Goal: Transaction & Acquisition: Purchase product/service

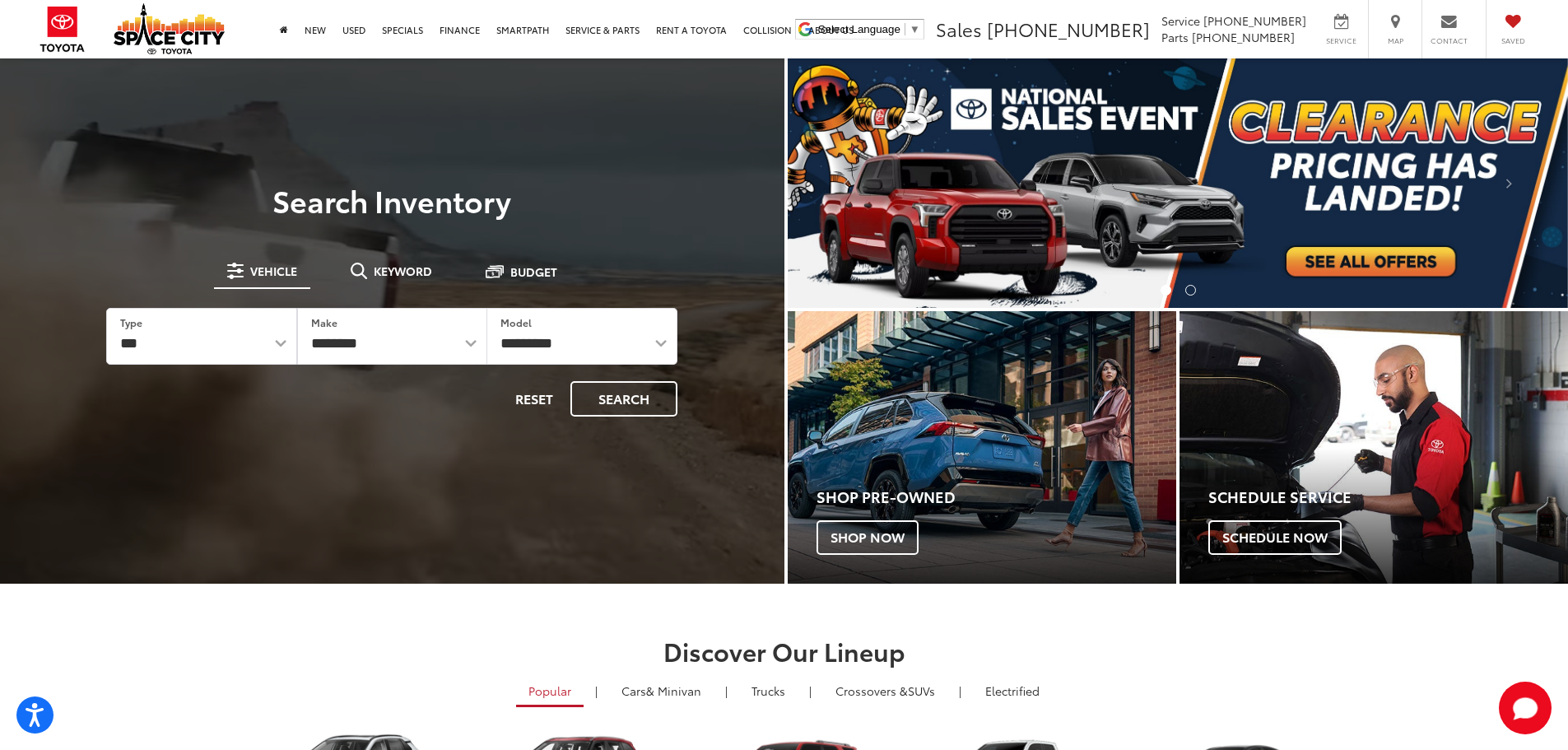
click at [670, 122] on div at bounding box center [392, 433] width 784 height 750
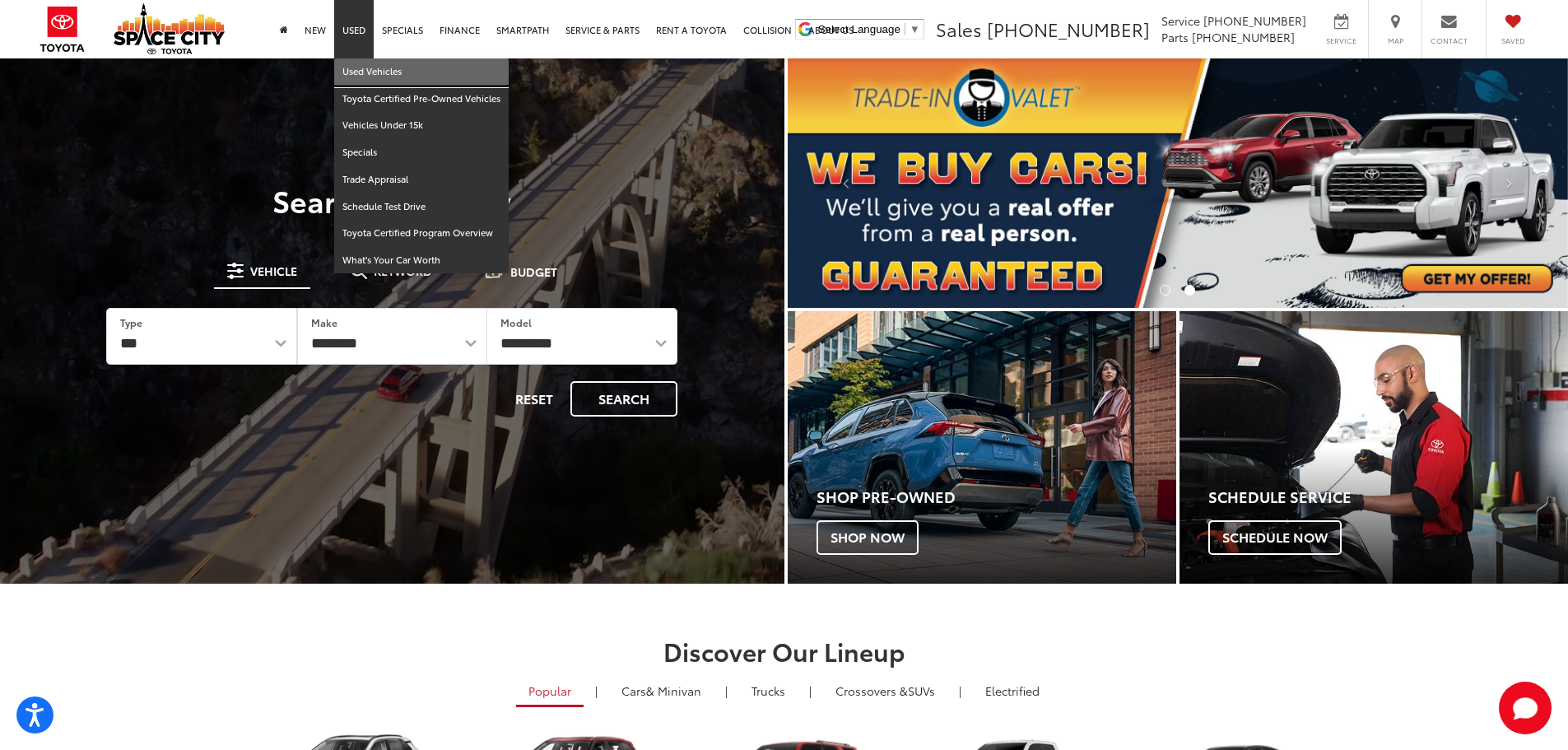
click at [366, 66] on link "Used Vehicles" at bounding box center [421, 71] width 175 height 27
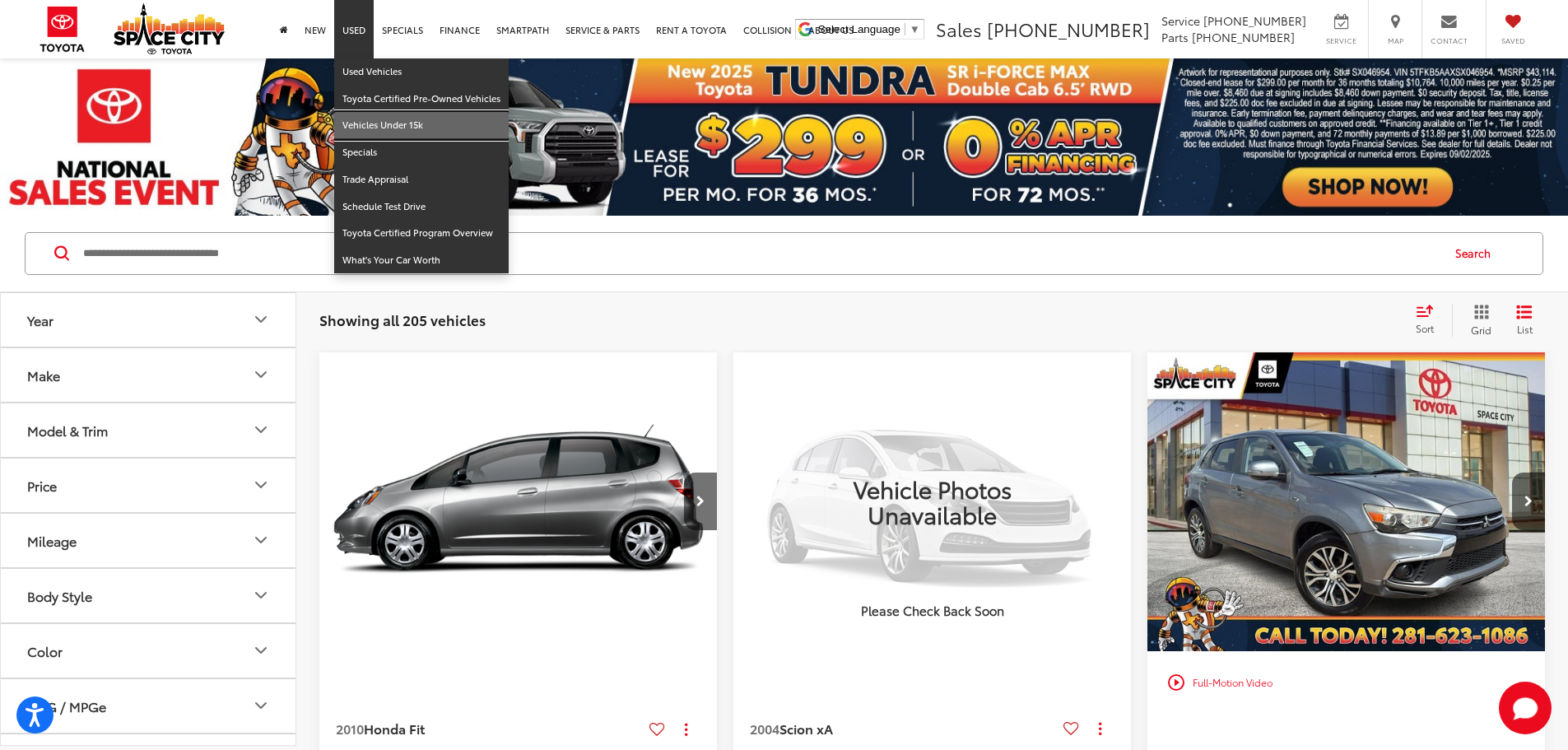
click at [362, 126] on link "Vehicles Under 15k" at bounding box center [421, 125] width 175 height 27
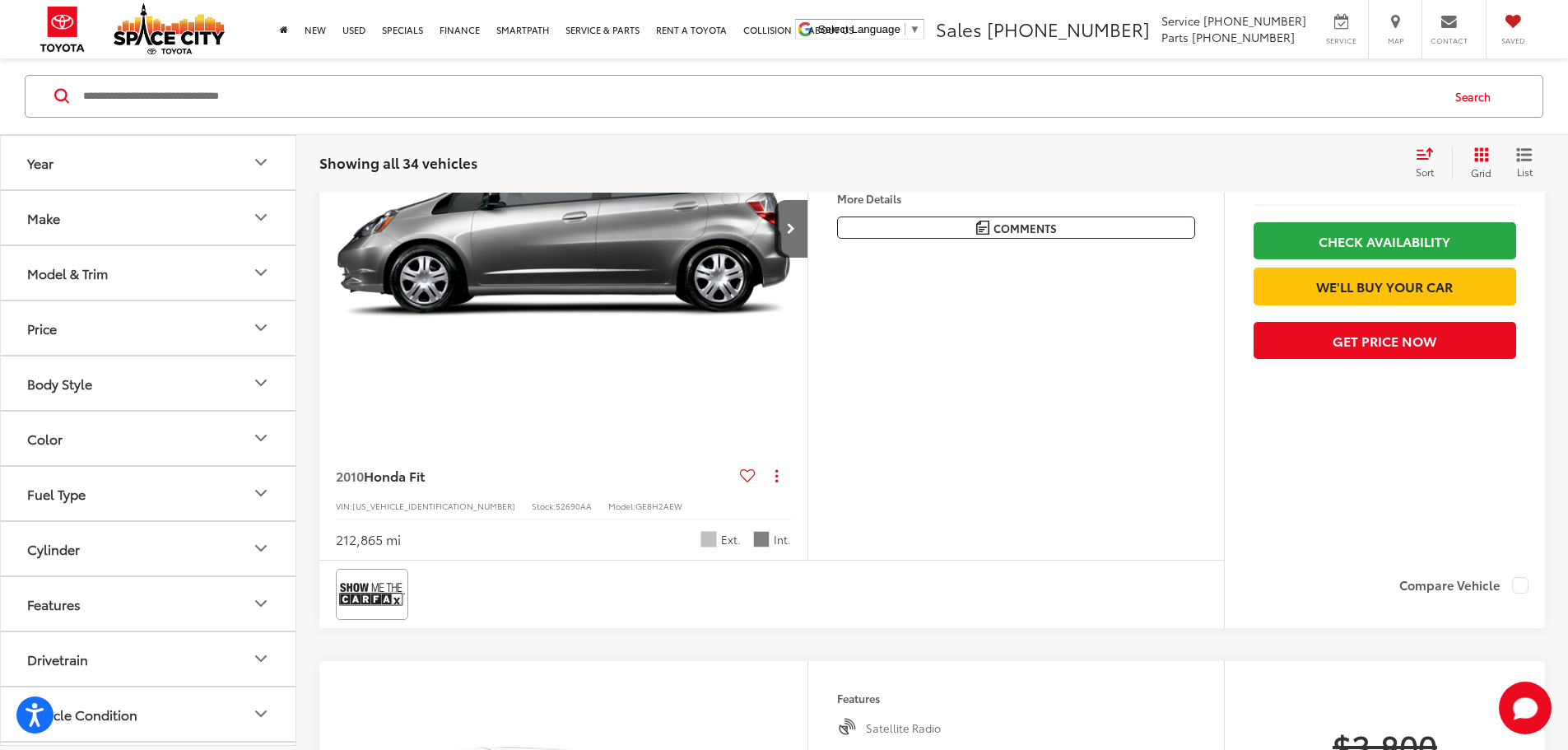
scroll to position [328, 0]
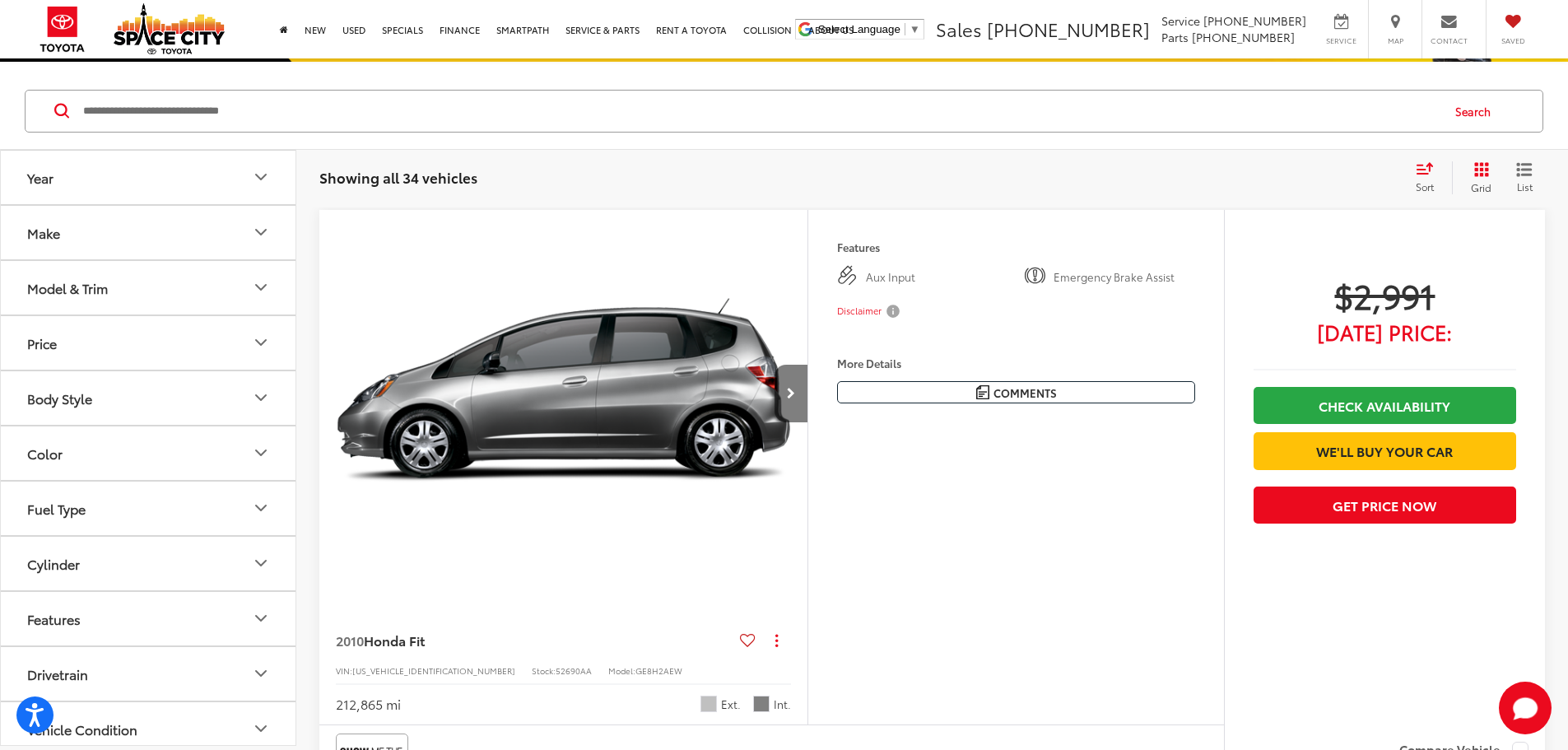
click at [795, 399] on icon "Next image" at bounding box center [790, 393] width 8 height 12
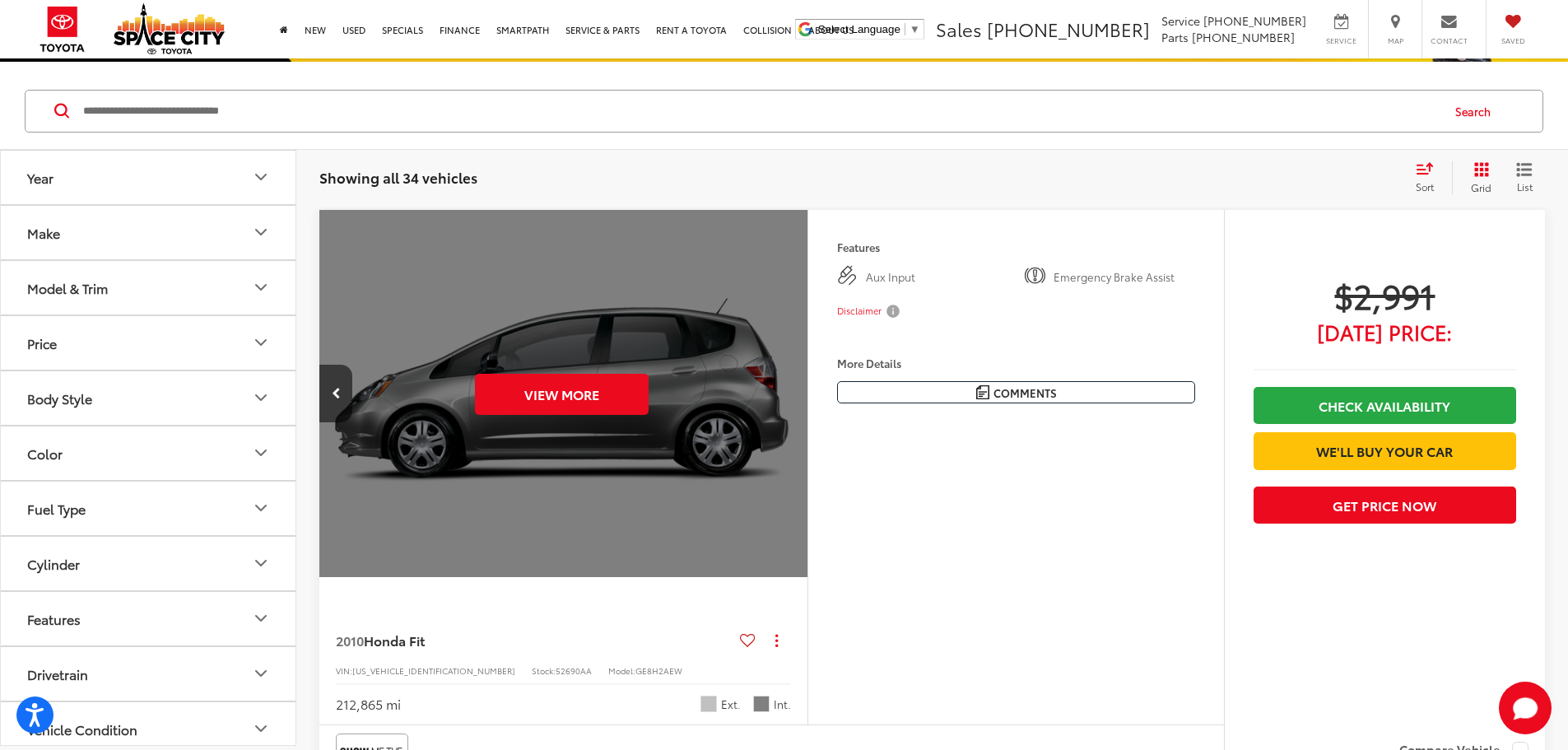
scroll to position [0, 623]
click at [806, 444] on div "View More" at bounding box center [561, 393] width 490 height 368
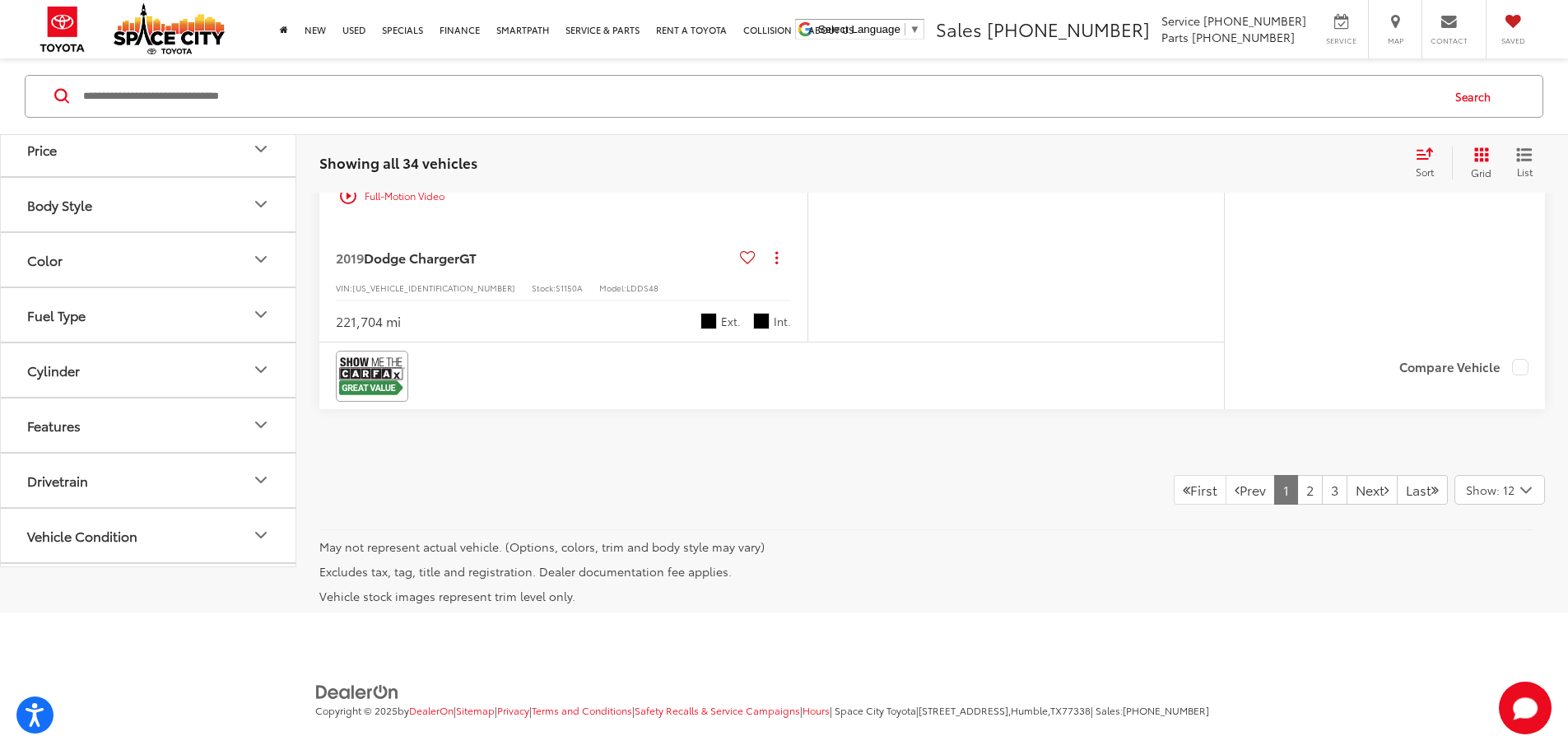
scroll to position [8409, 0]
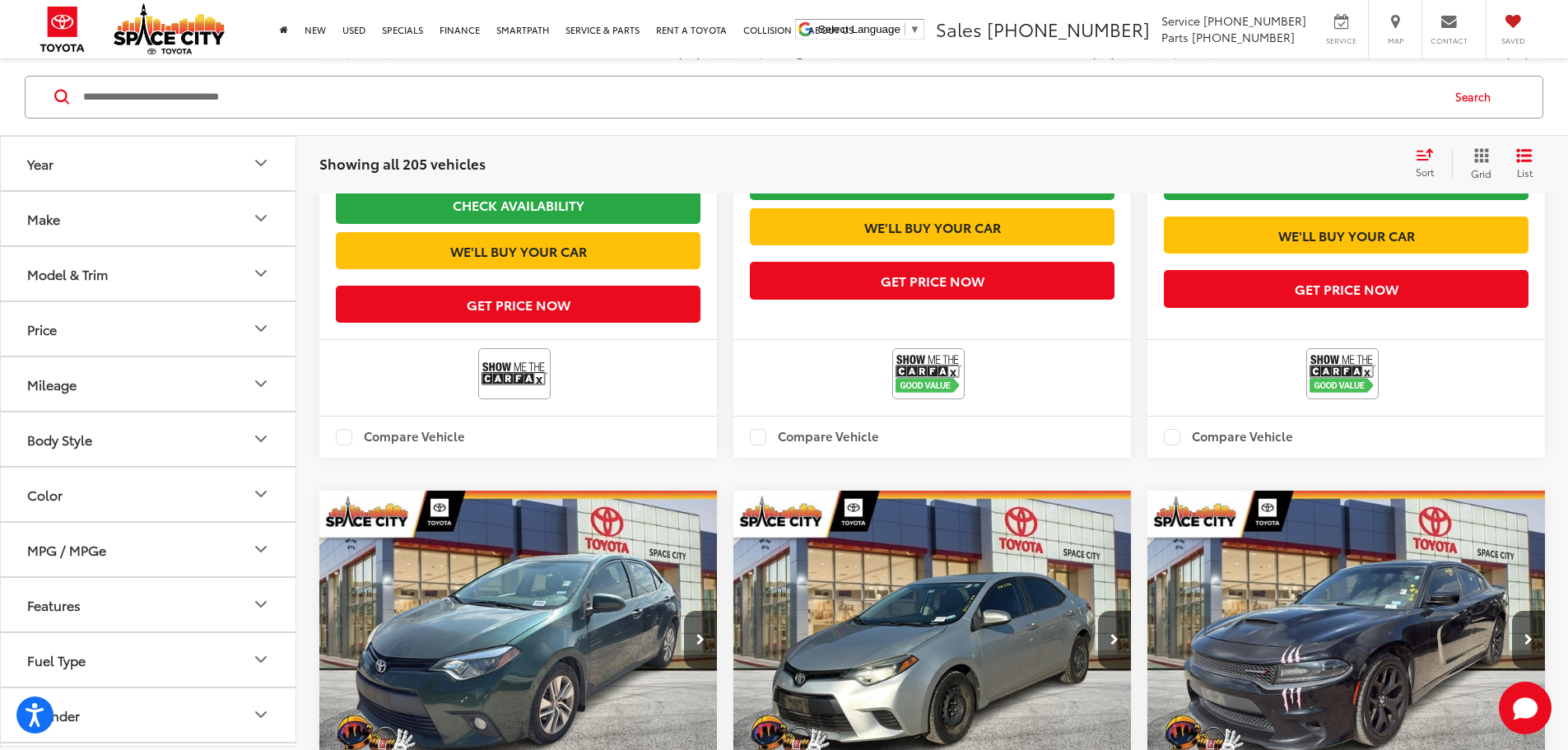
scroll to position [2880, 0]
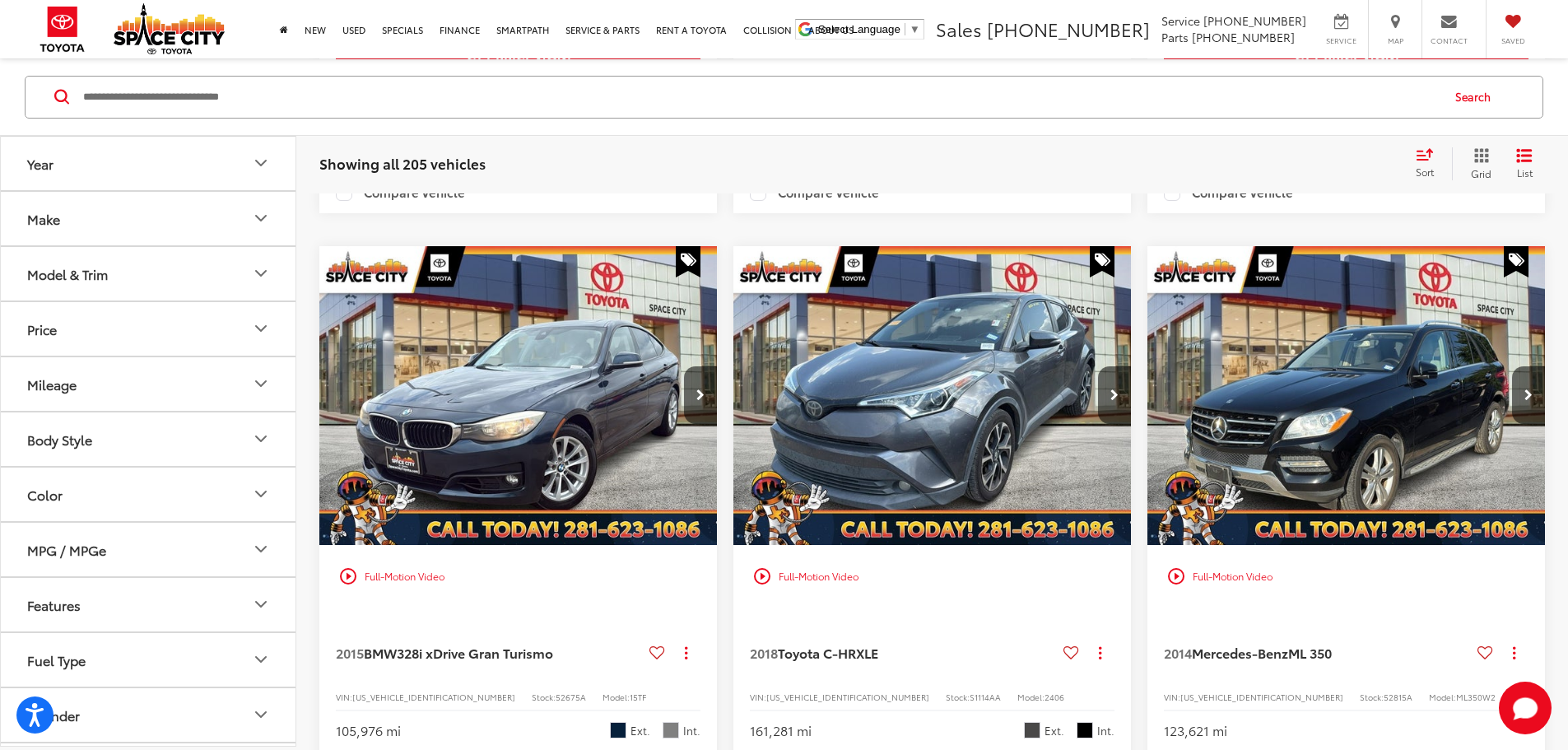
scroll to position [2132, 0]
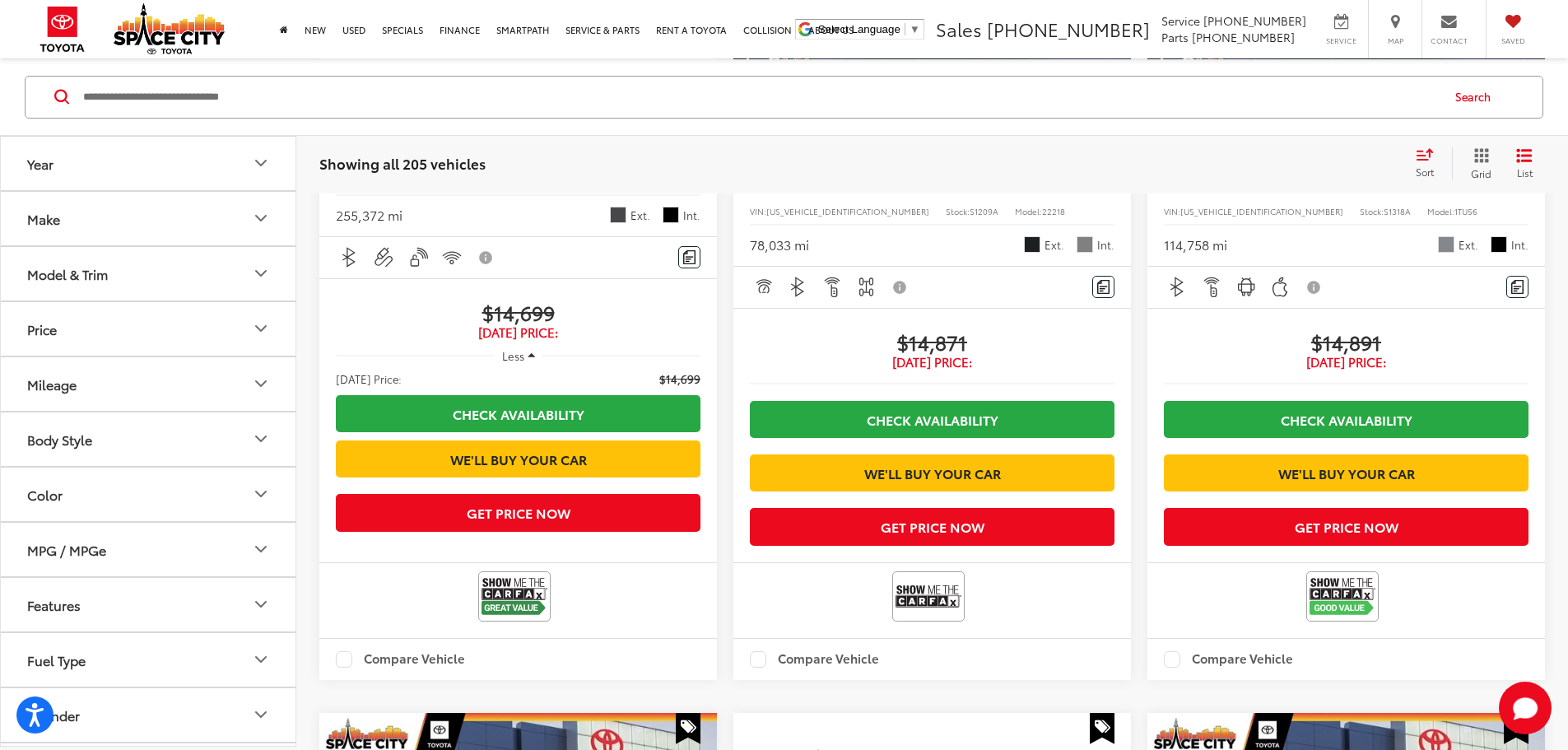
scroll to position [2544, 0]
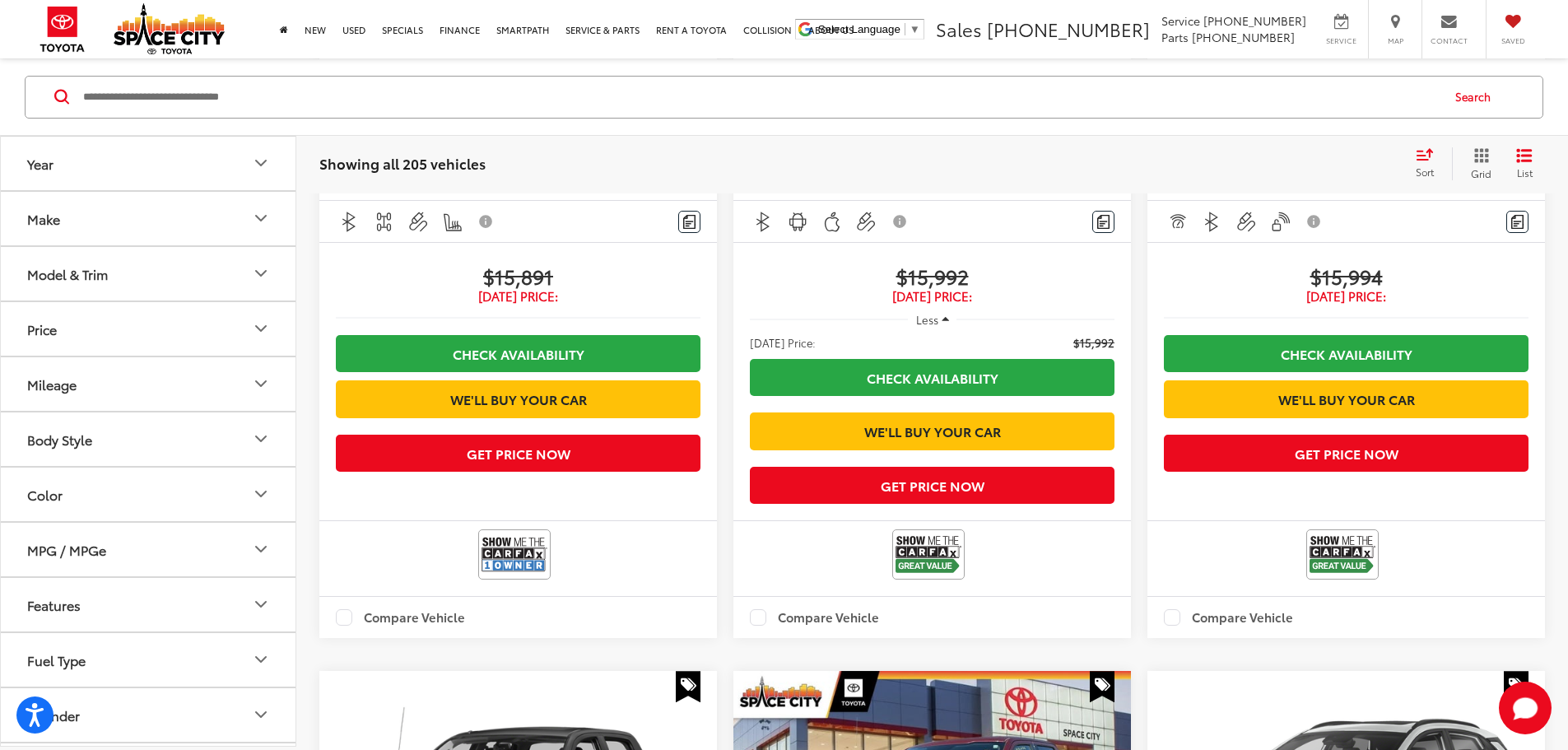
scroll to position [404, 0]
